Goal: Navigation & Orientation: Find specific page/section

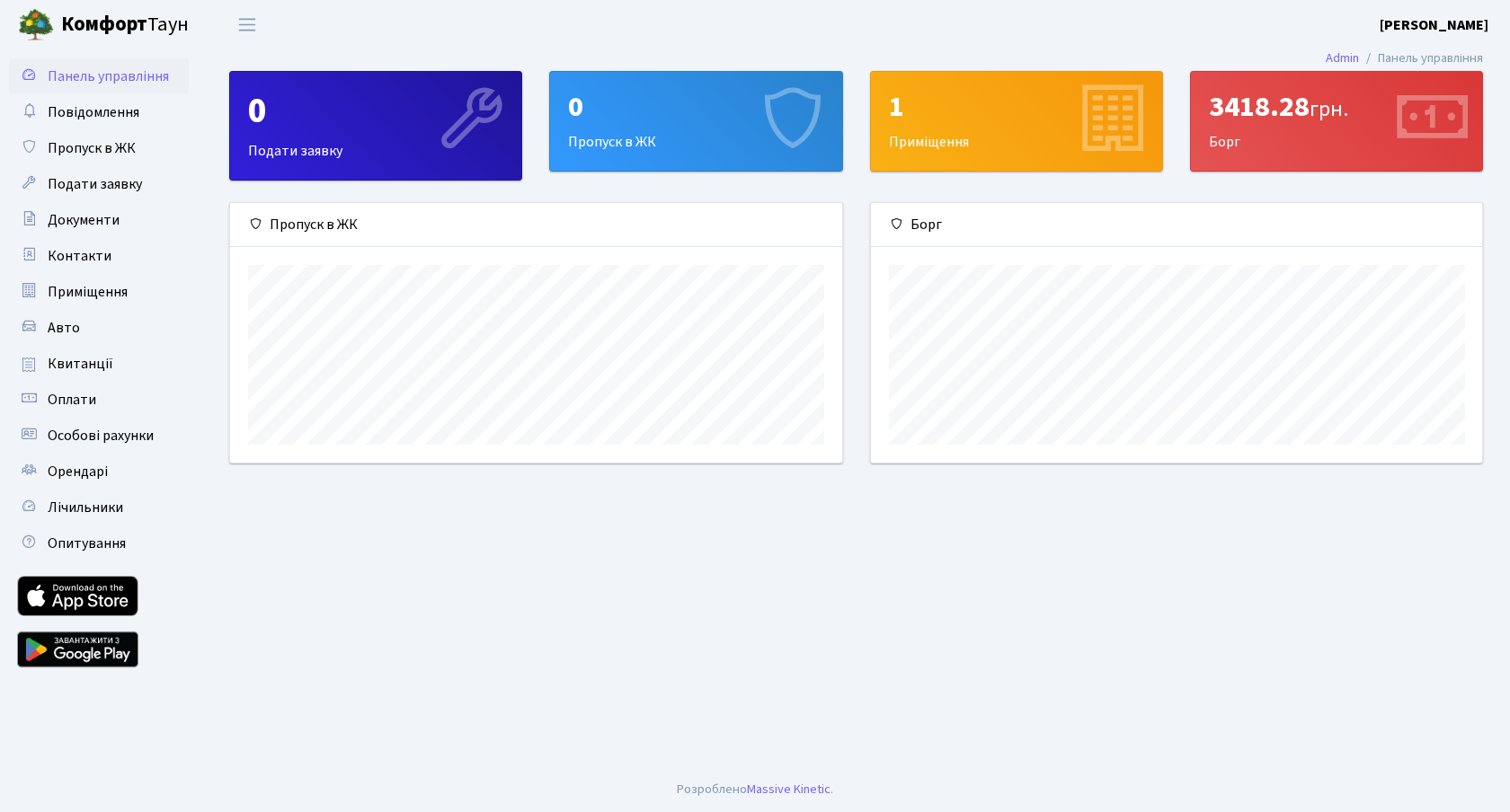
scroll to position [260, 611]
click at [92, 191] on span "Подати заявку" at bounding box center [95, 184] width 94 height 20
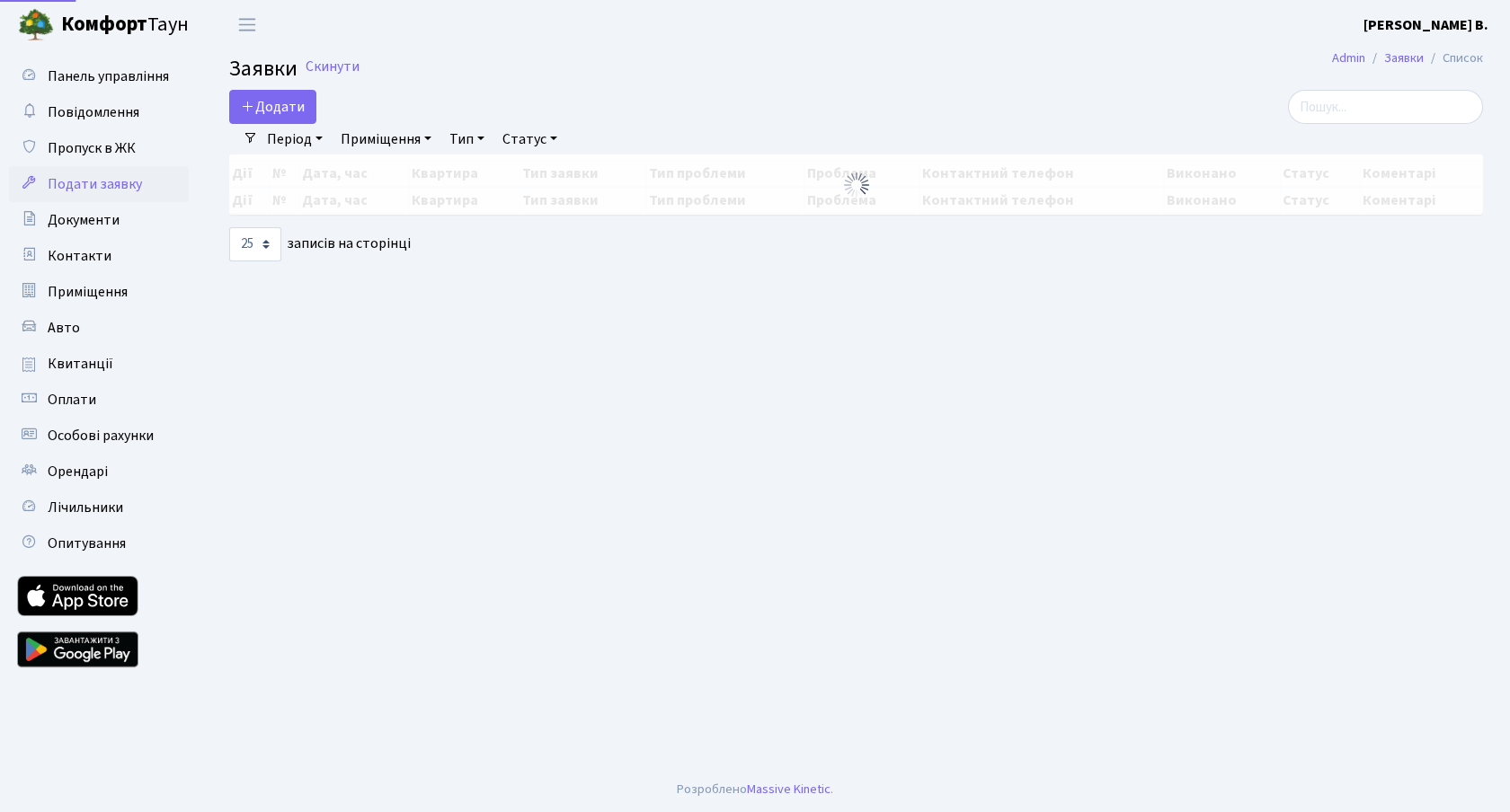
select select "25"
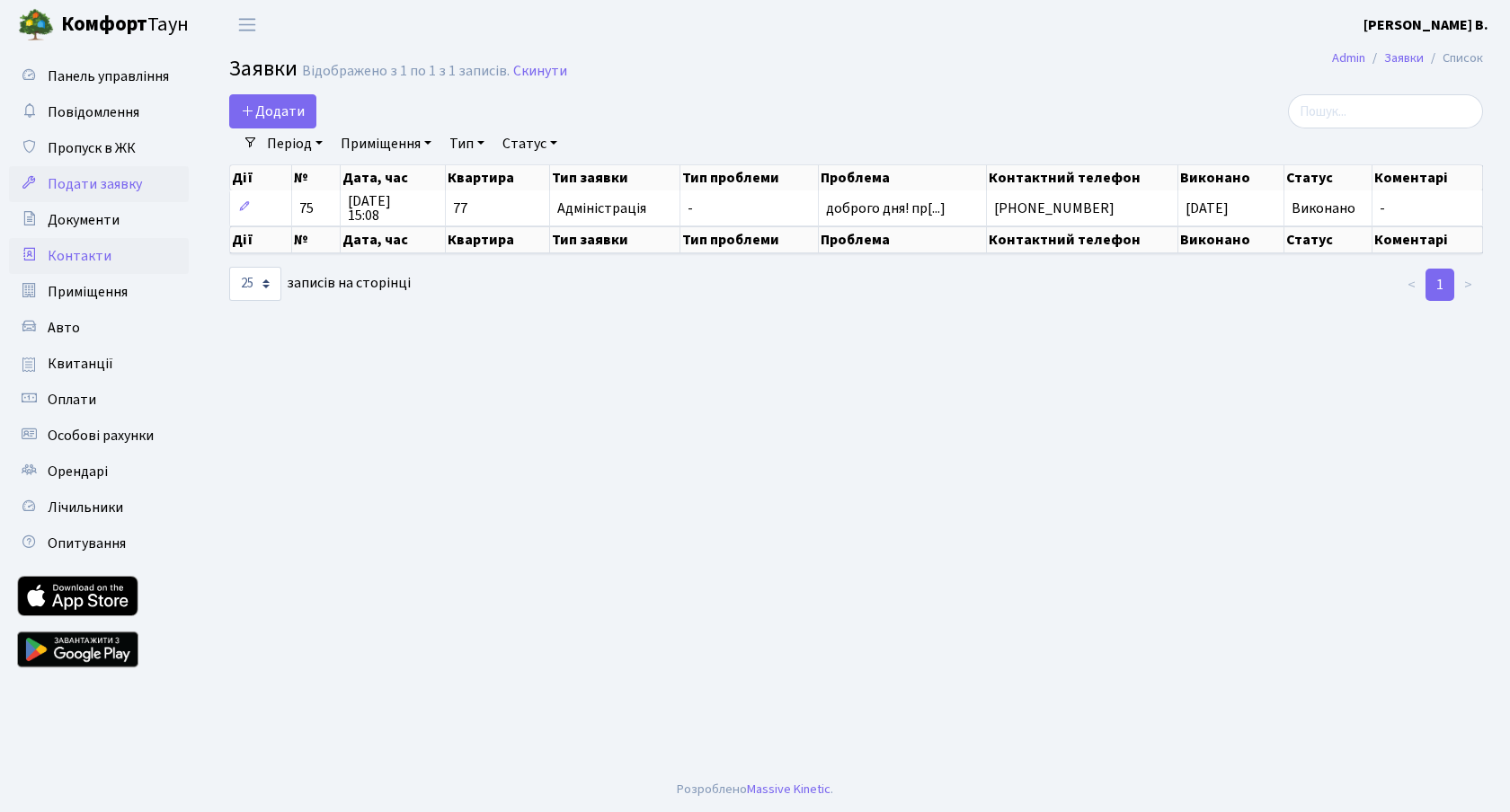
click at [94, 250] on span "Контакти" at bounding box center [79, 256] width 64 height 20
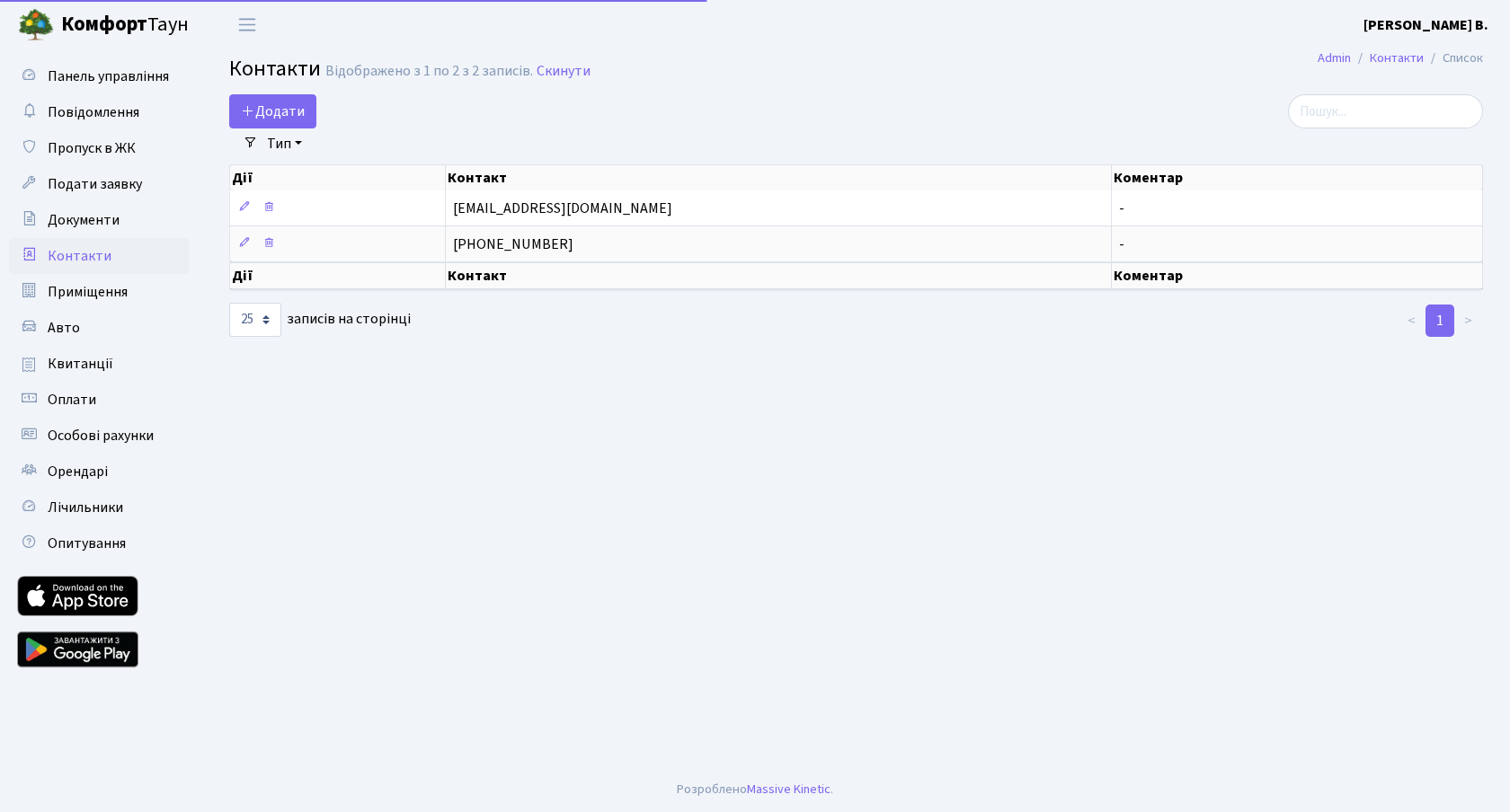
select select "25"
click at [98, 289] on span "Приміщення" at bounding box center [88, 292] width 80 height 20
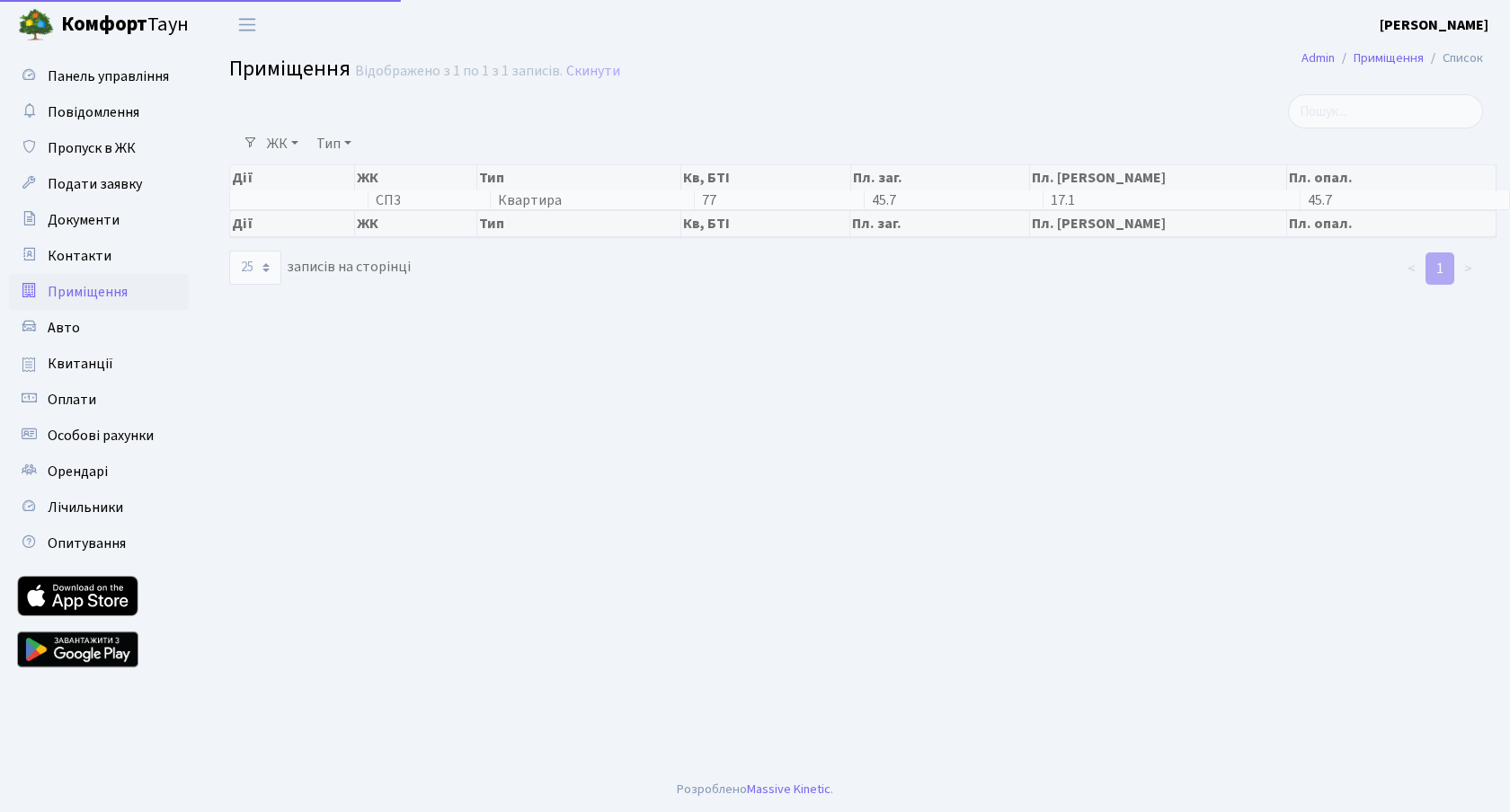
select select "25"
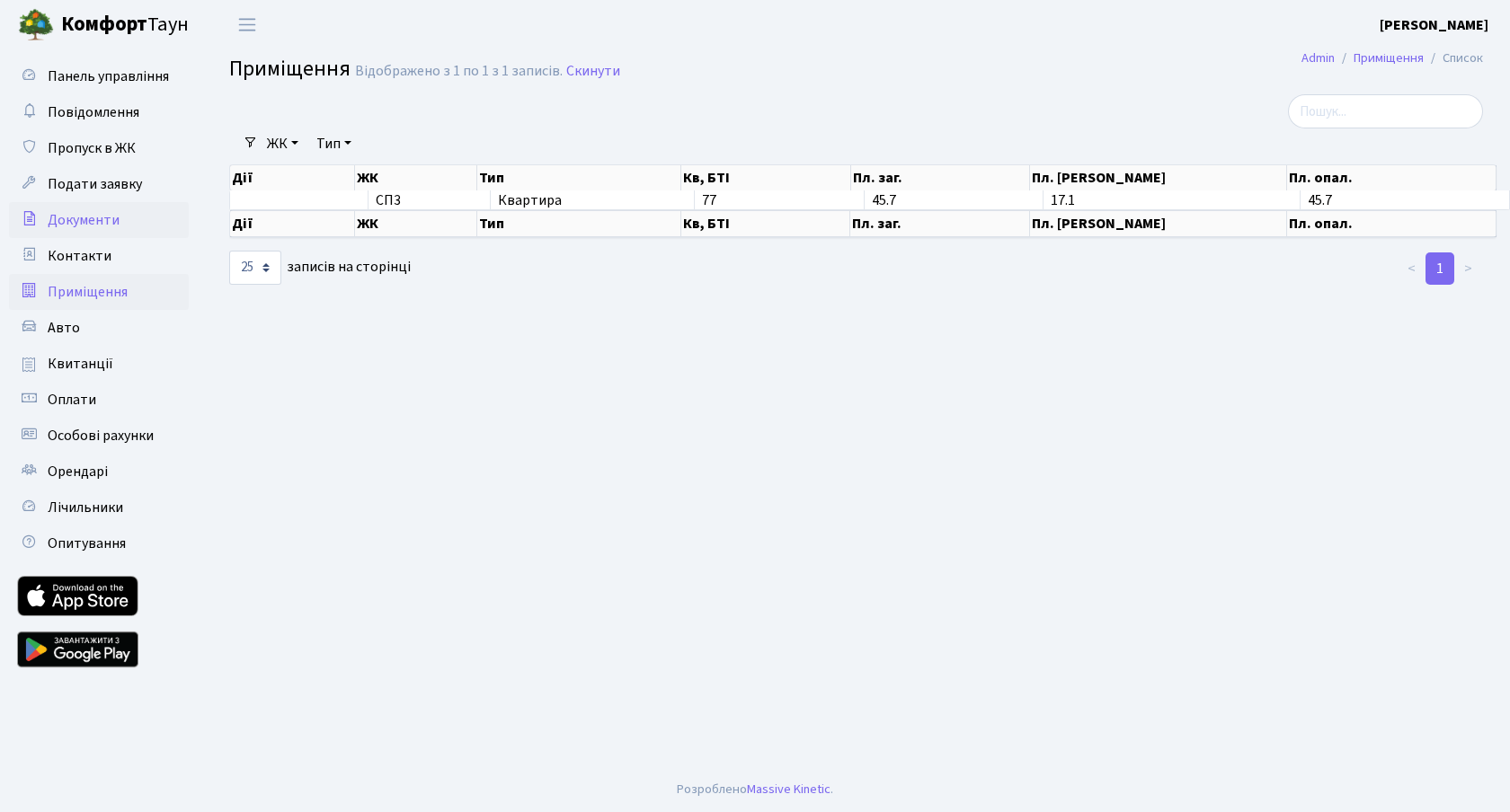
click at [93, 229] on span "Документи" at bounding box center [83, 220] width 72 height 20
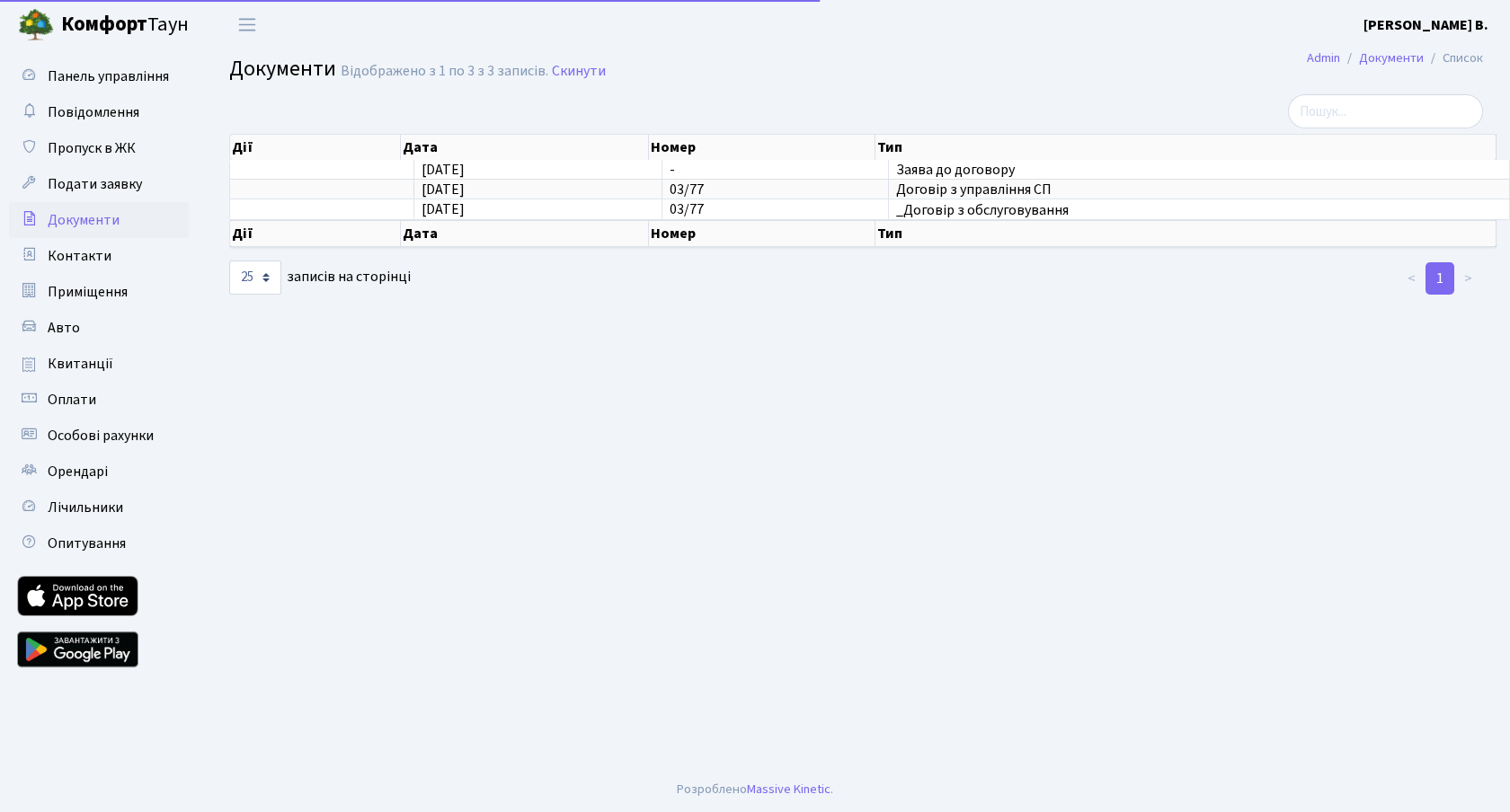
select select "25"
click at [78, 348] on link "Квитанції" at bounding box center [98, 363] width 179 height 36
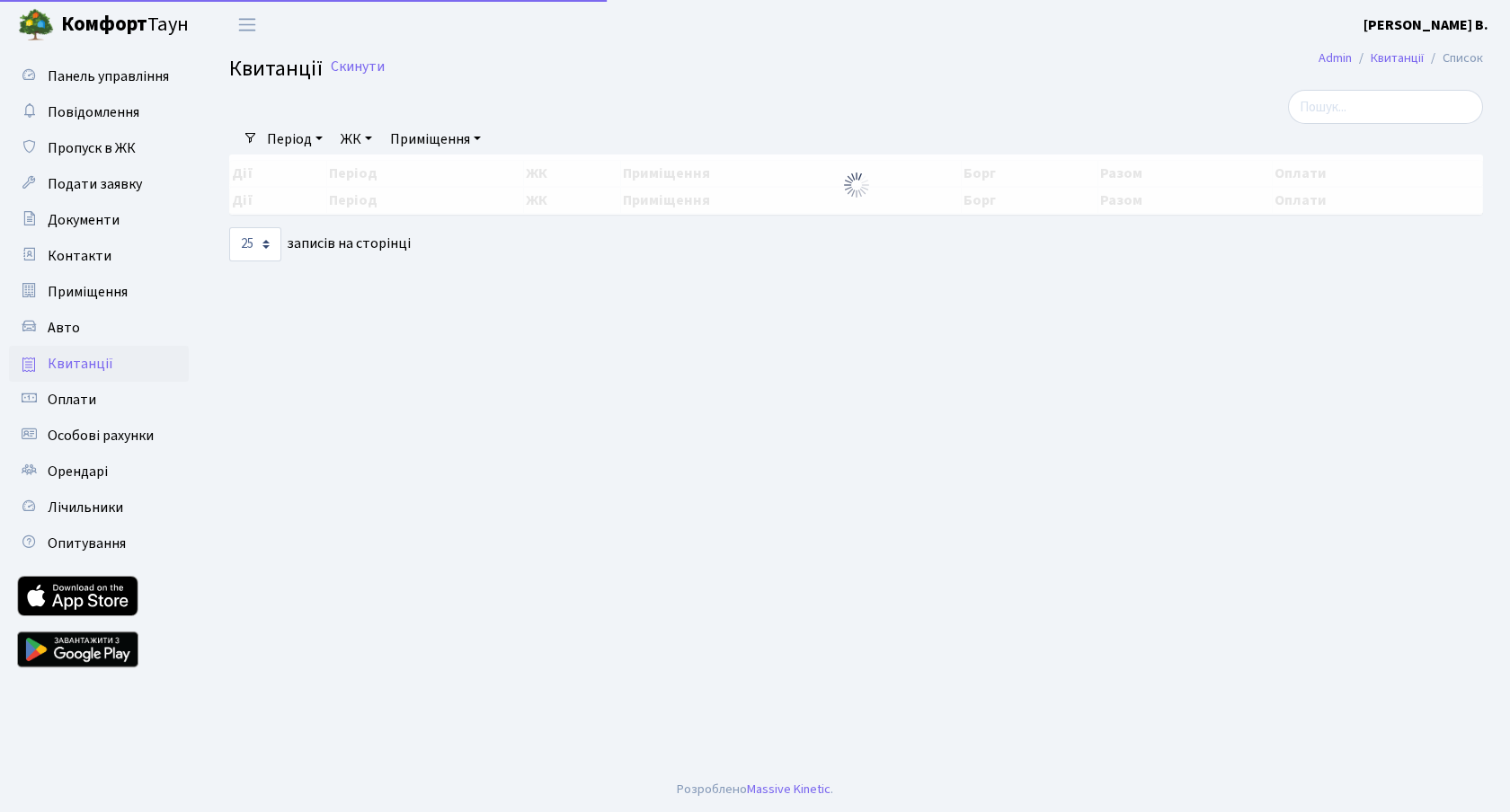
select select "25"
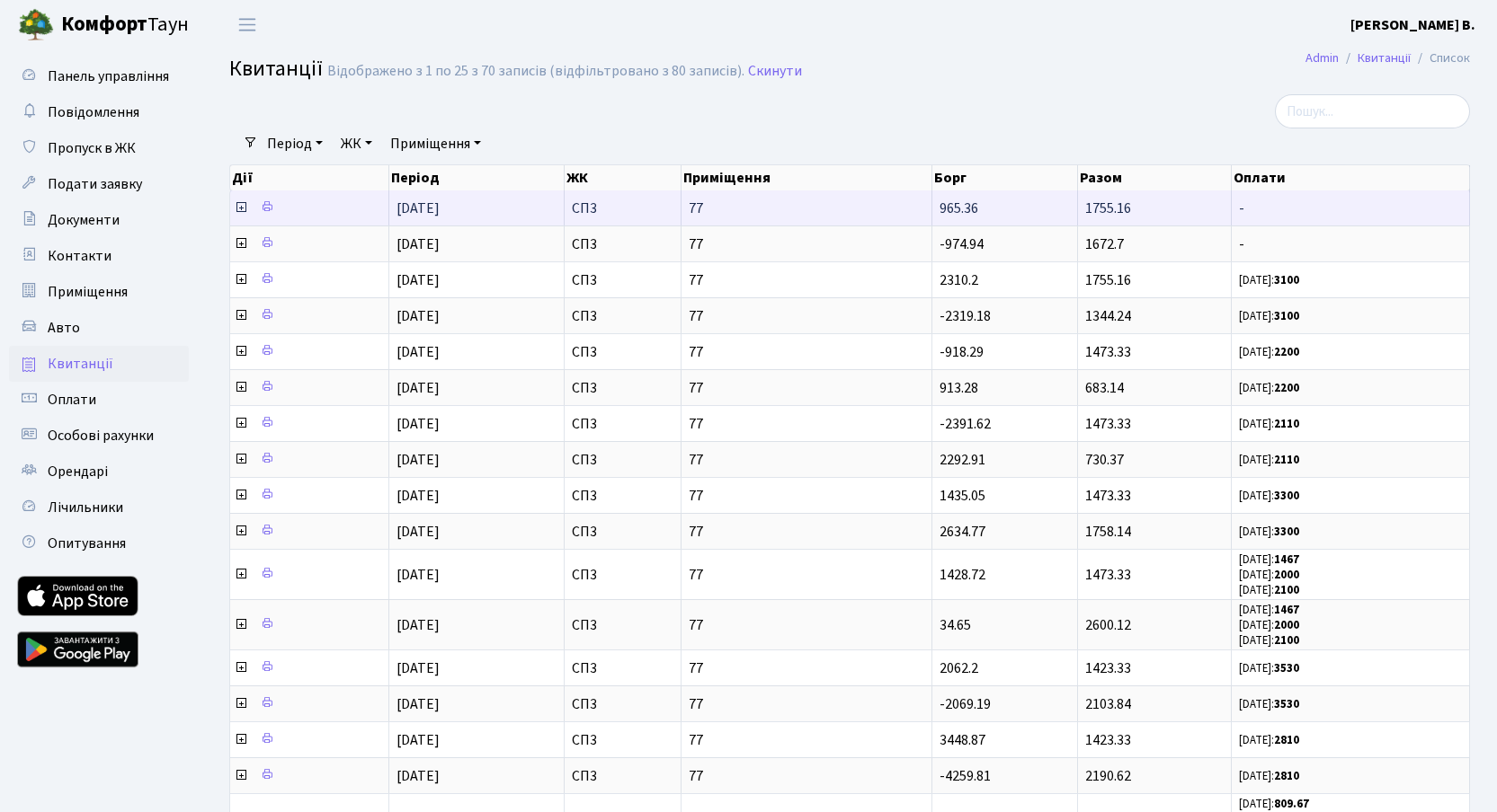
click at [243, 207] on icon at bounding box center [241, 208] width 15 height 15
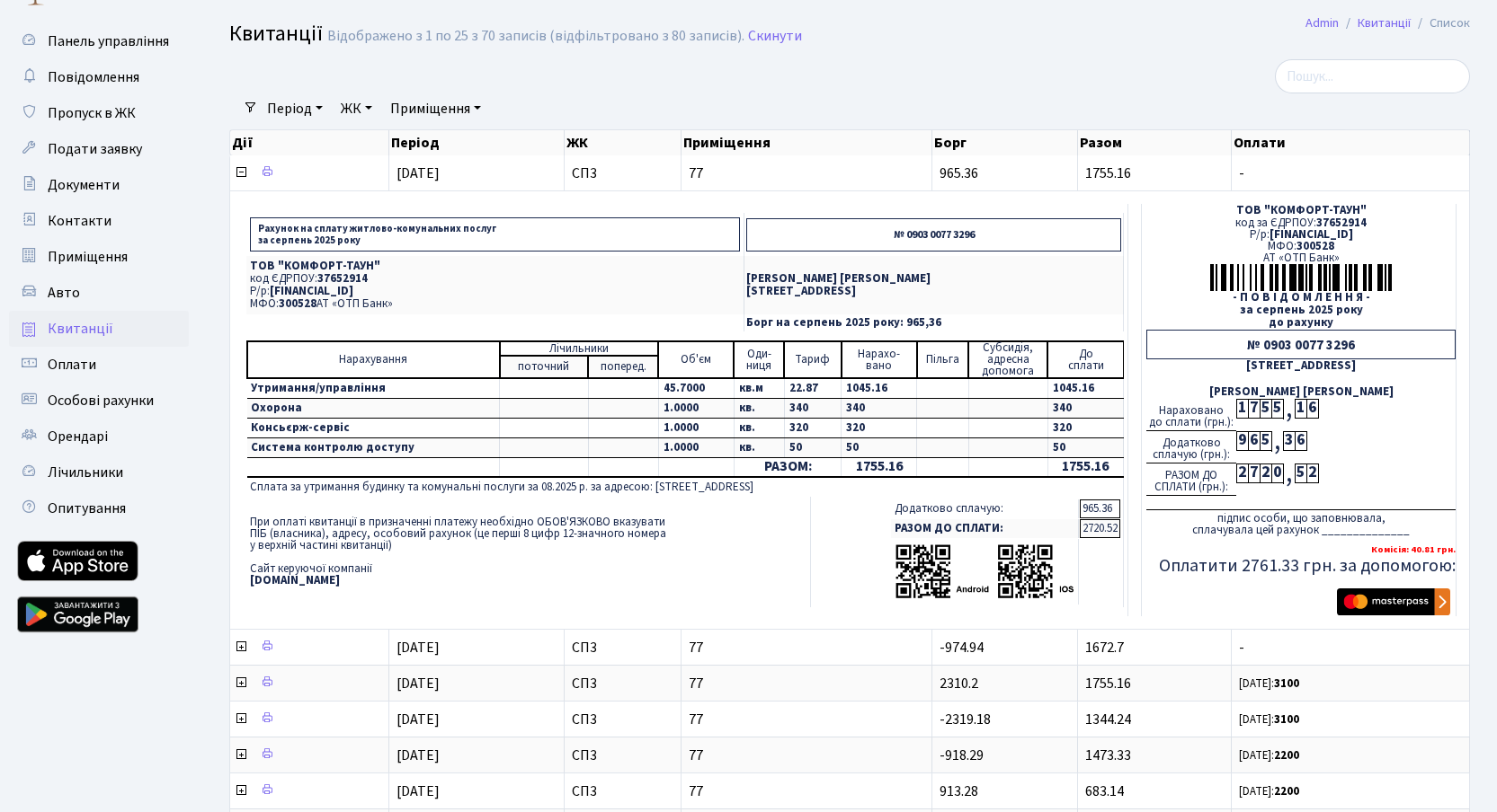
scroll to position [47, 0]
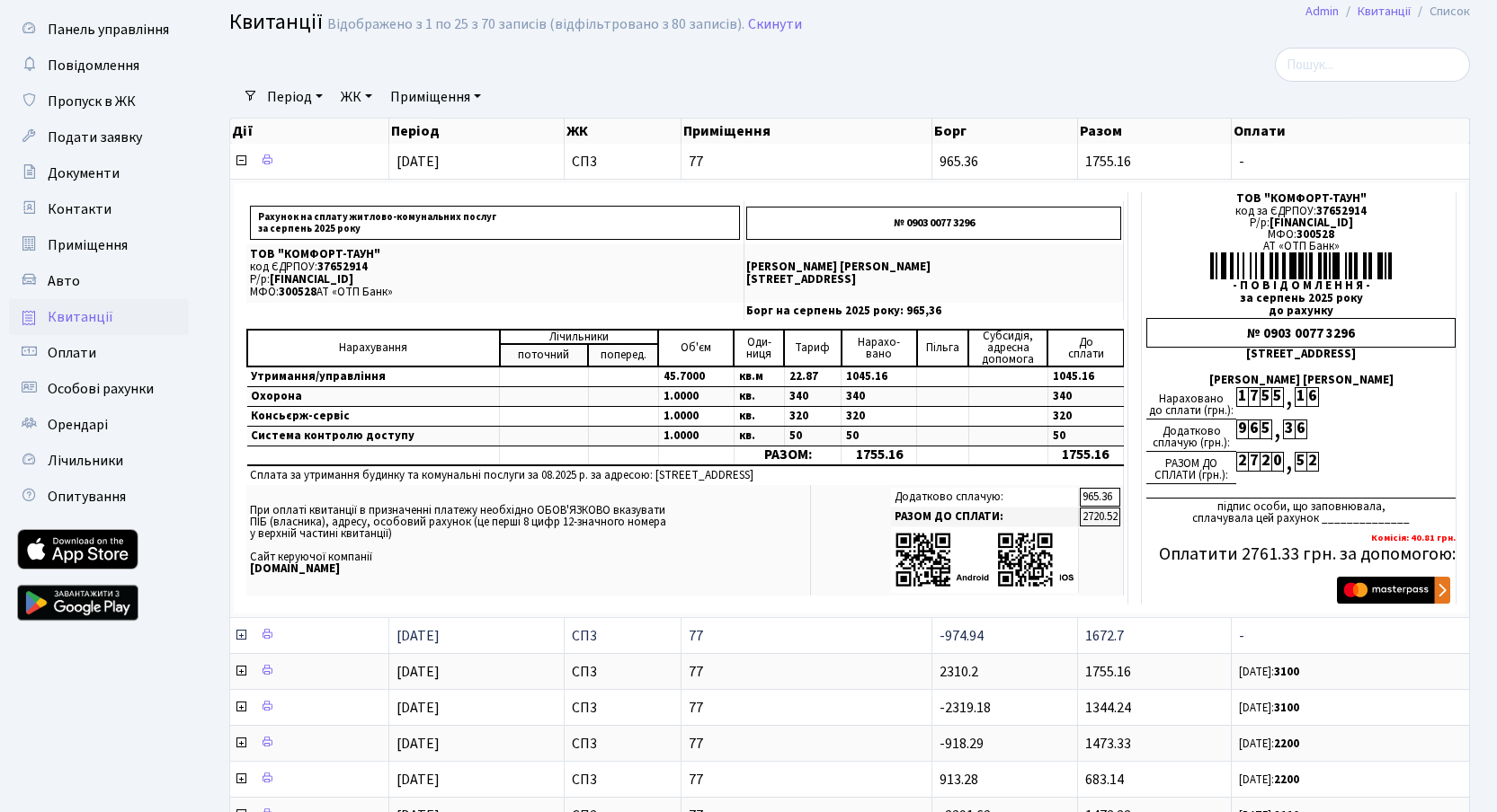
click at [241, 636] on icon at bounding box center [241, 635] width 15 height 15
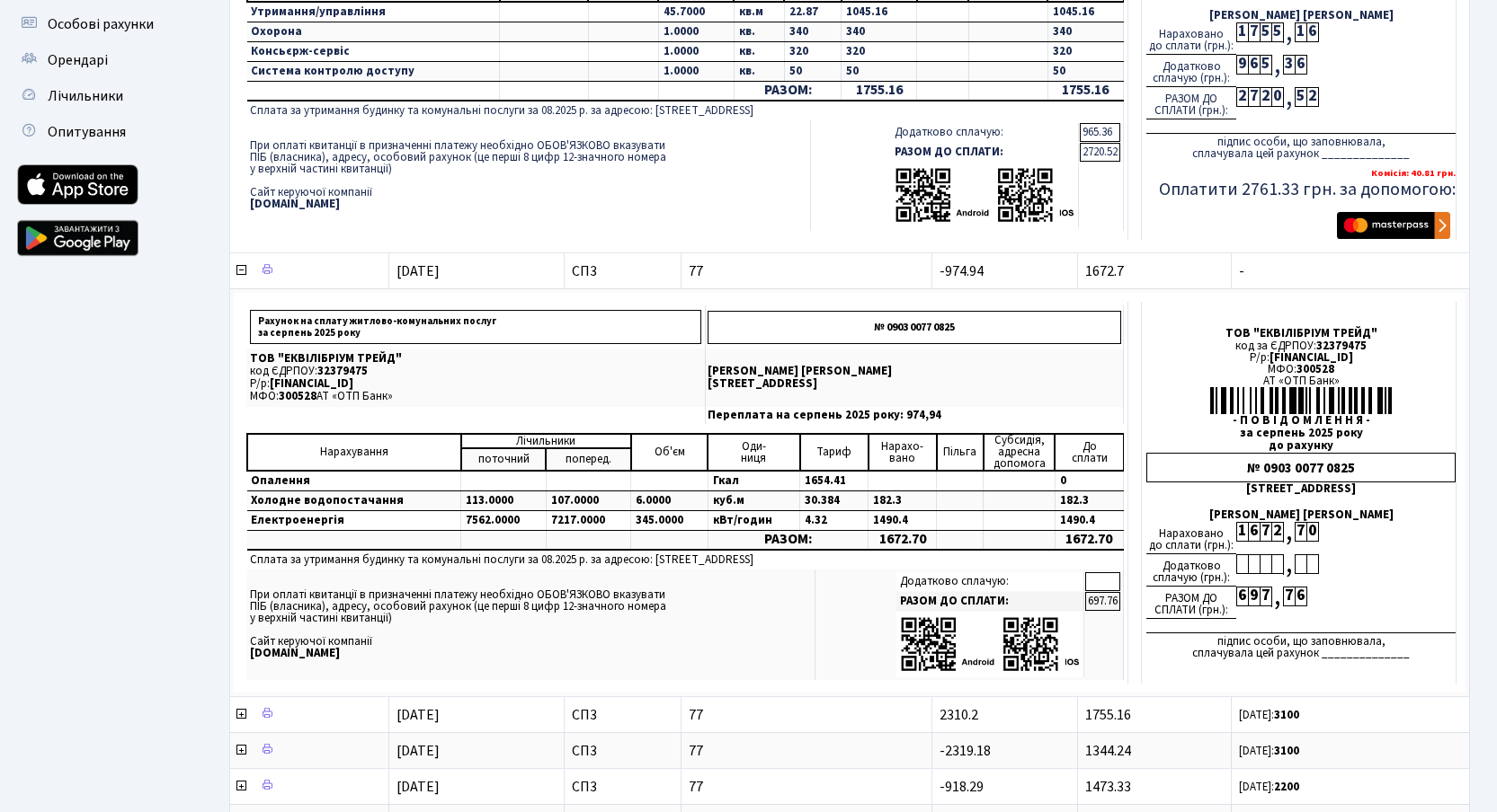
scroll to position [0, 0]
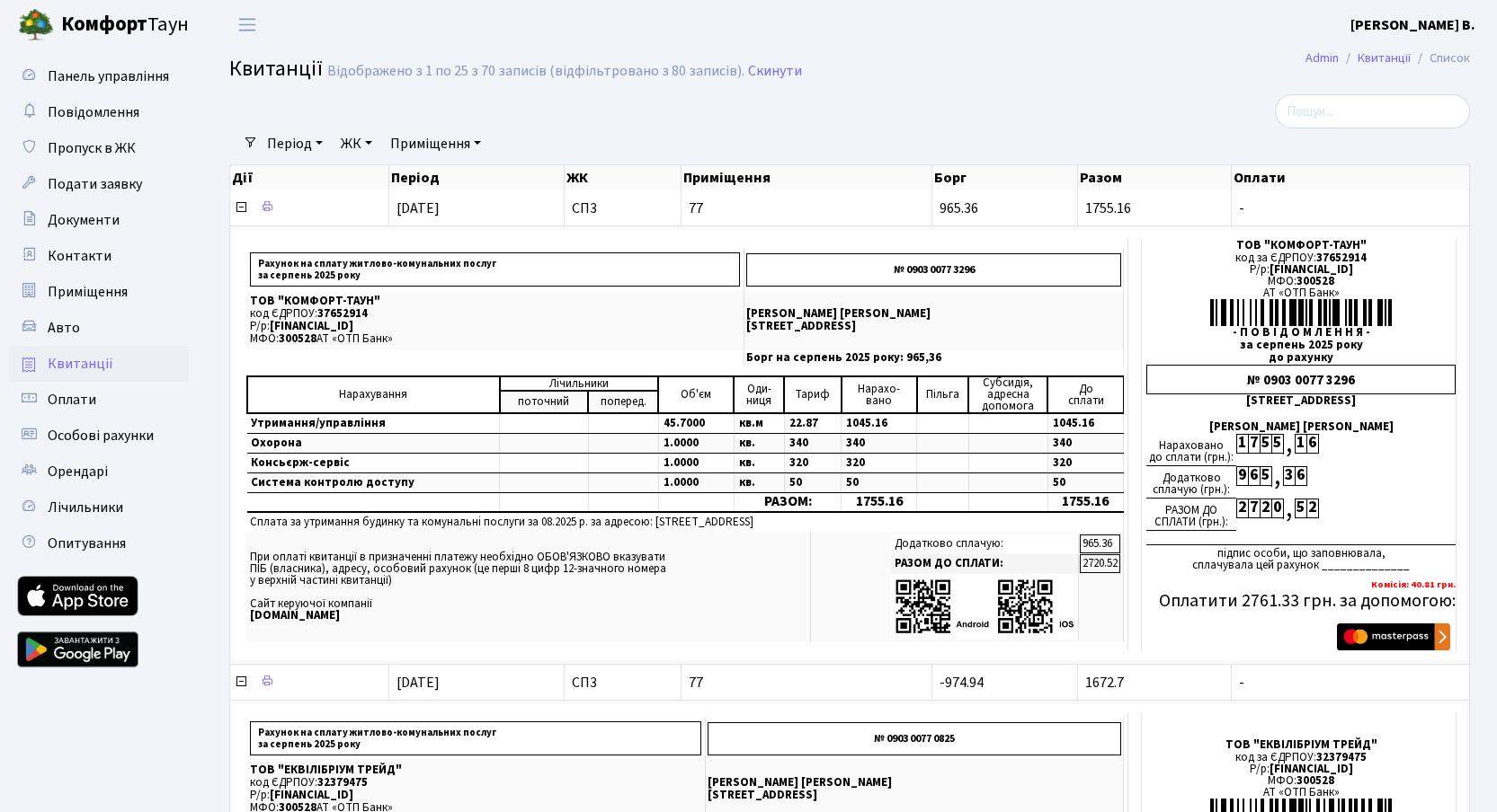
click at [95, 40] on link "[PERSON_NAME]" at bounding box center [112, 24] width 224 height 49
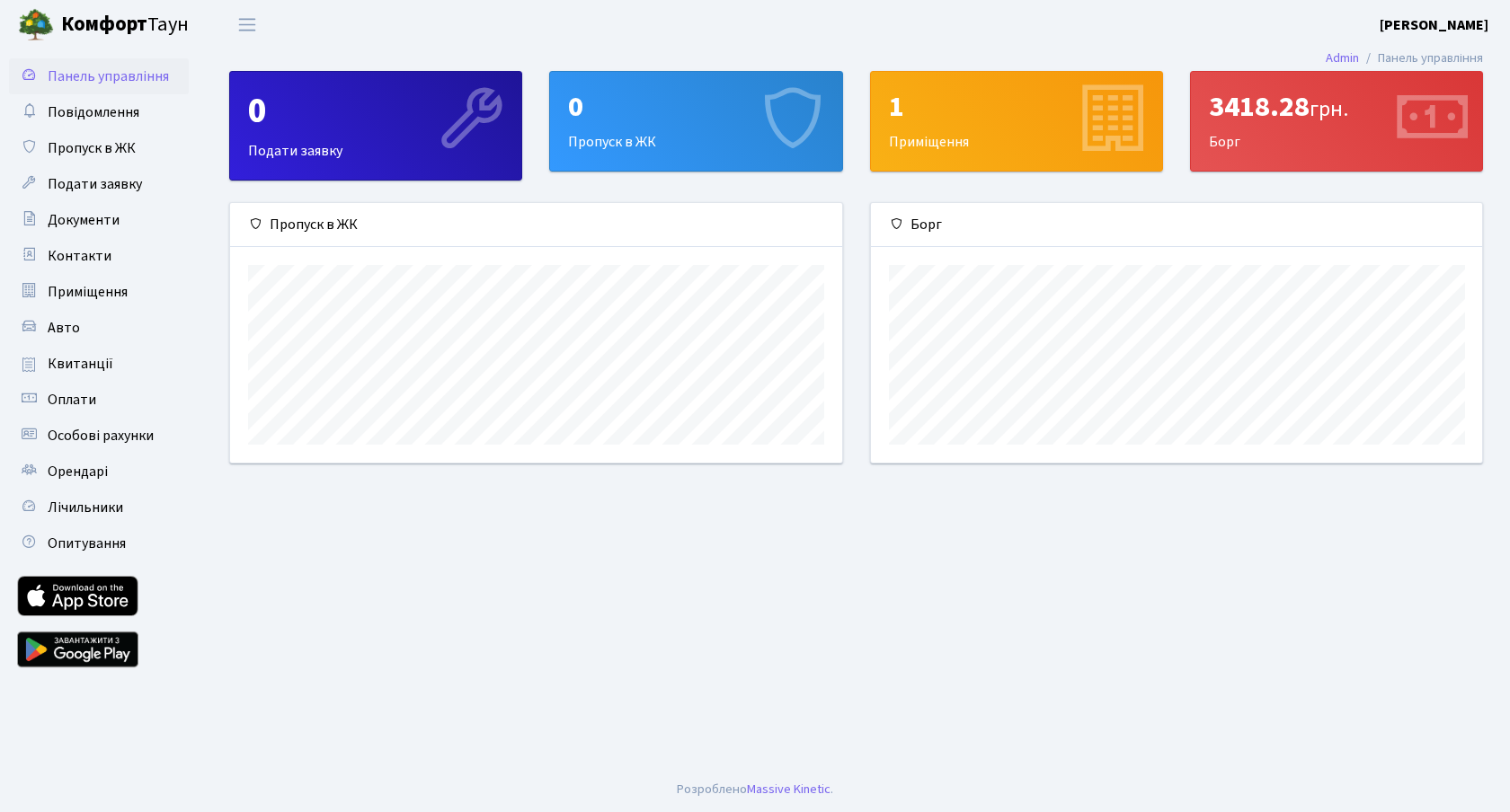
scroll to position [260, 611]
drag, startPoint x: 1266, startPoint y: 106, endPoint x: 1207, endPoint y: 99, distance: 59.4
click at [1207, 99] on div "3418.28 грн. Борг" at bounding box center [1337, 120] width 291 height 99
copy div "3418"
